Goal: Task Accomplishment & Management: Manage account settings

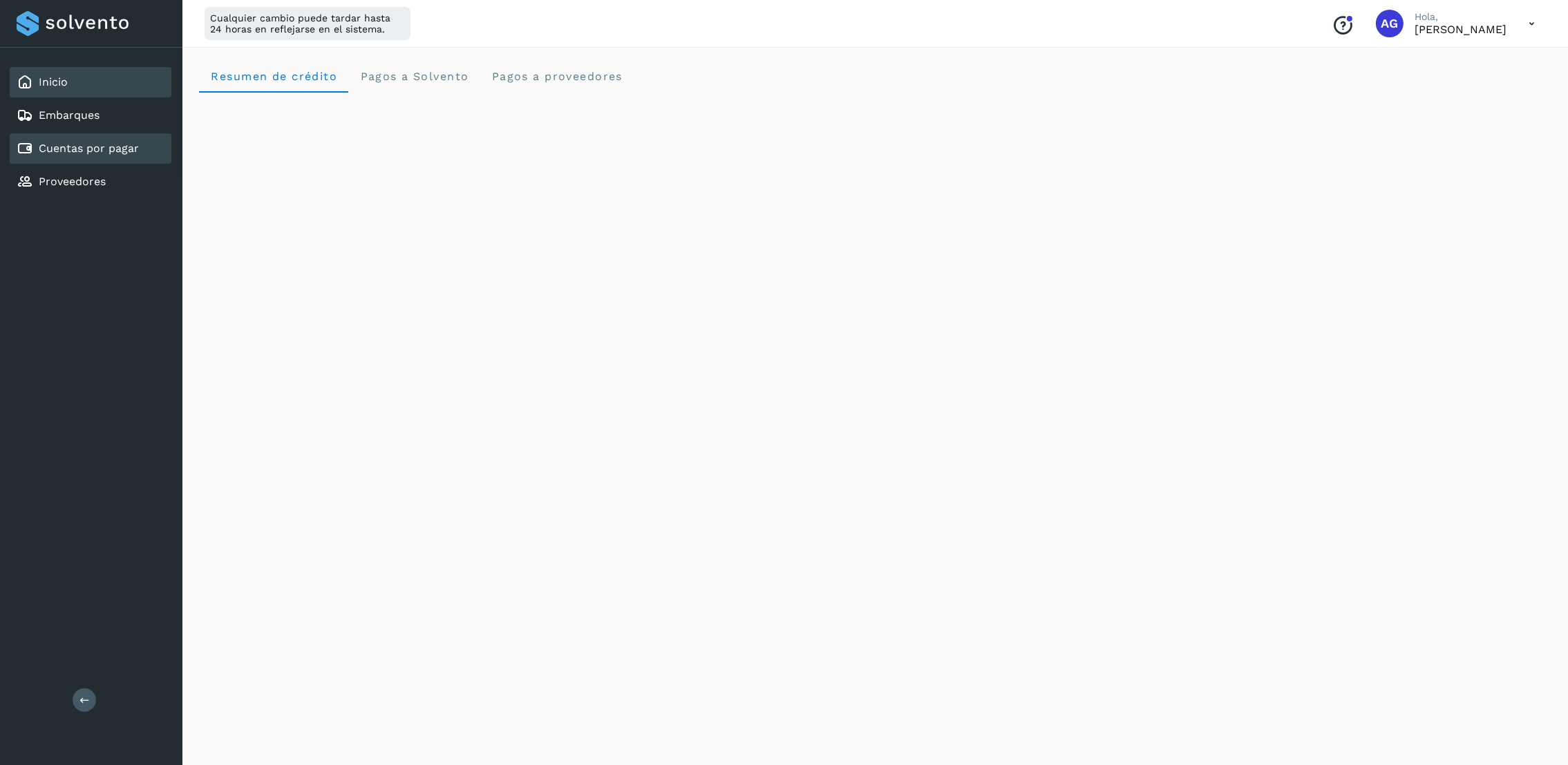
drag, startPoint x: 125, startPoint y: 149, endPoint x: 142, endPoint y: 155, distance: 18.0
click at [132, 152] on link "Cuentas por pagar" at bounding box center [88, 148] width 100 height 13
